Goal: Task Accomplishment & Management: Use online tool/utility

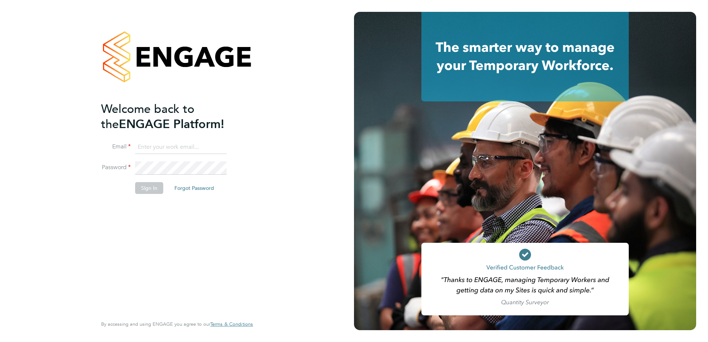
type input "mark.doyle@vistry.co.uk"
click at [150, 185] on button "Sign In" at bounding box center [149, 188] width 28 height 12
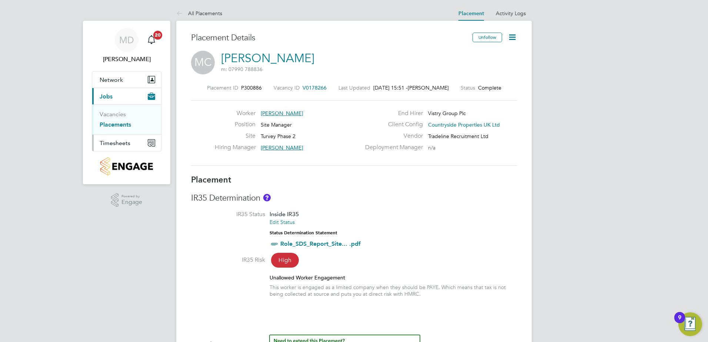
click at [113, 141] on span "Timesheets" at bounding box center [115, 143] width 31 height 7
click at [113, 129] on link "Timesheets" at bounding box center [115, 130] width 31 height 7
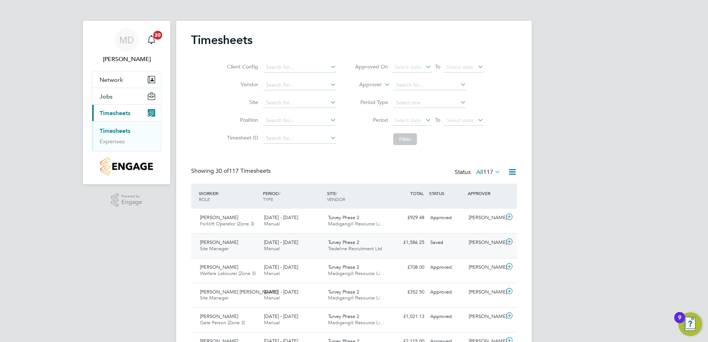
click at [471, 243] on div "Carla Hollis" at bounding box center [485, 243] width 39 height 12
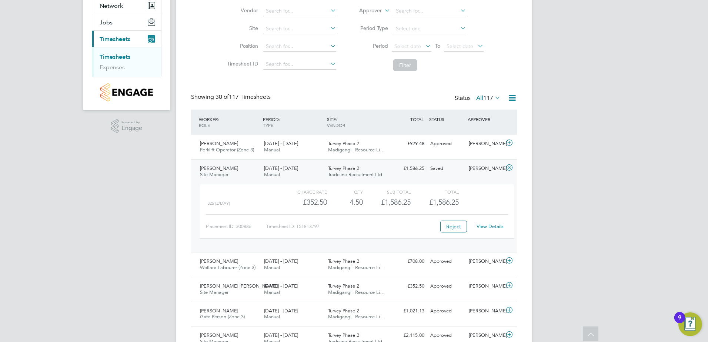
click at [488, 227] on link "View Details" at bounding box center [490, 226] width 27 height 6
